Goal: Information Seeking & Learning: Learn about a topic

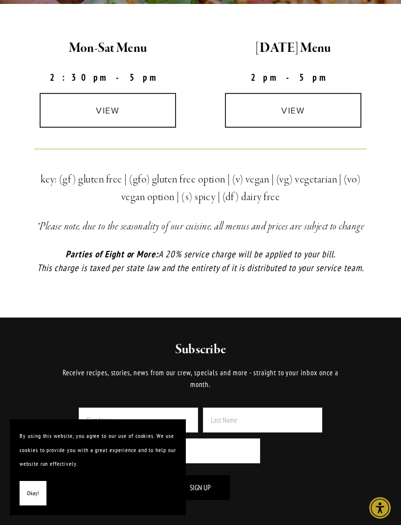
scroll to position [296, 0]
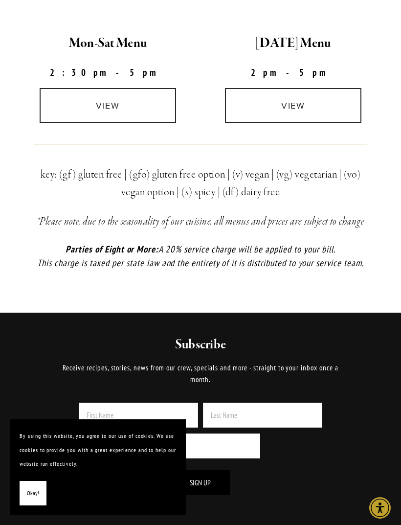
click at [90, 107] on link "view" at bounding box center [108, 105] width 137 height 35
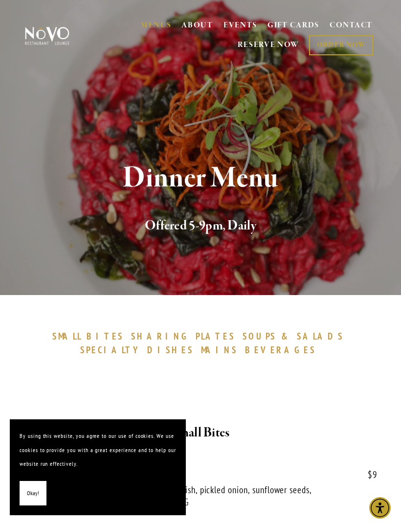
click at [243, 332] on span "SOUPS" at bounding box center [260, 336] width 34 height 12
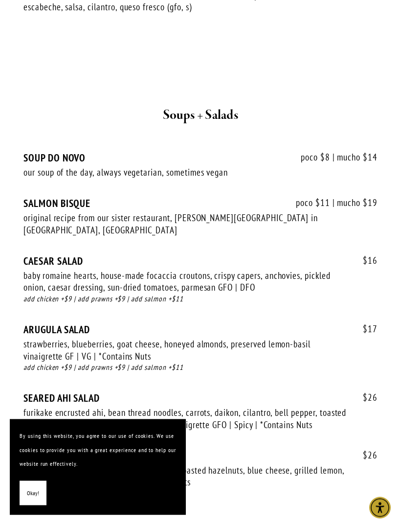
scroll to position [1442, 0]
